Goal: Find specific page/section: Find specific page/section

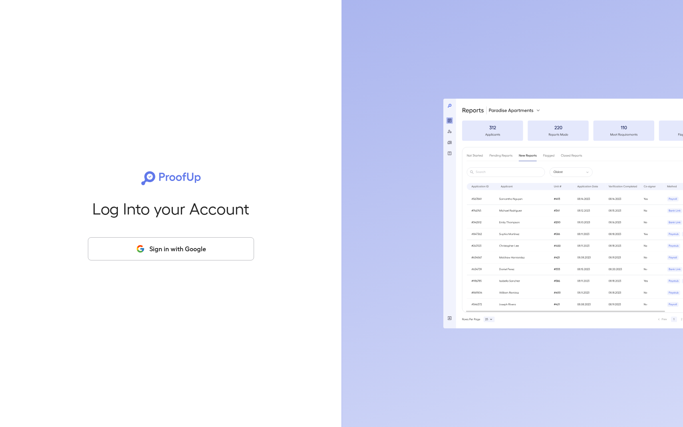
click at [238, 248] on button "Sign in with Google" at bounding box center [171, 248] width 166 height 23
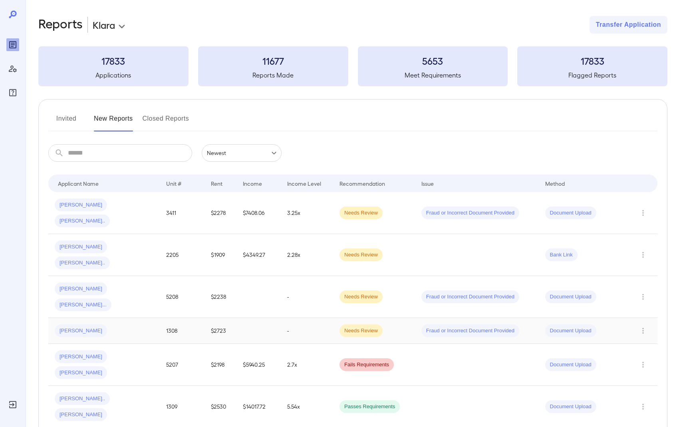
click at [86, 327] on span "Jennifer W..." at bounding box center [81, 331] width 52 height 8
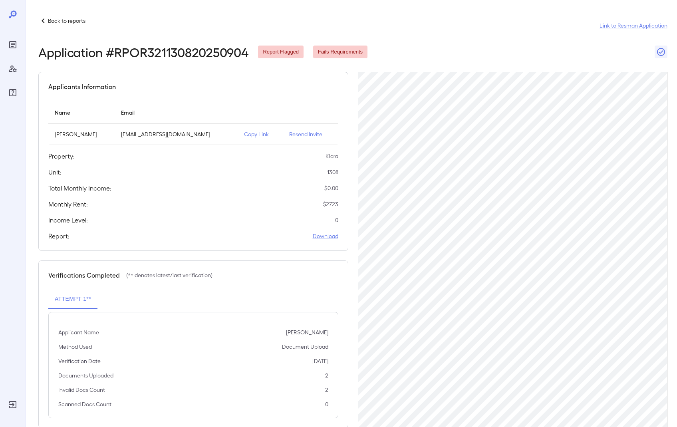
click at [244, 136] on p "Copy Link" at bounding box center [260, 134] width 32 height 8
click at [18, 45] on div "Reports" at bounding box center [12, 44] width 13 height 13
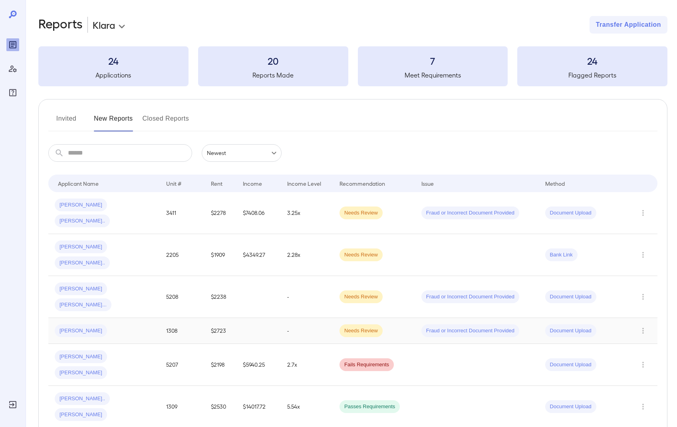
click at [86, 324] on div "Jennifer W..." at bounding box center [81, 330] width 52 height 13
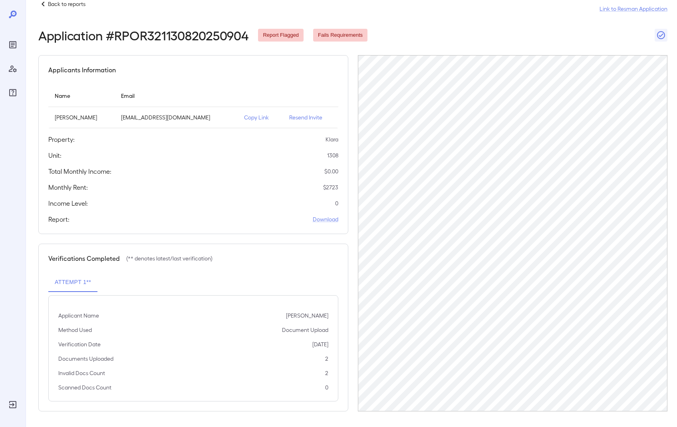
scroll to position [17, 0]
